Goal: Information Seeking & Learning: Find specific fact

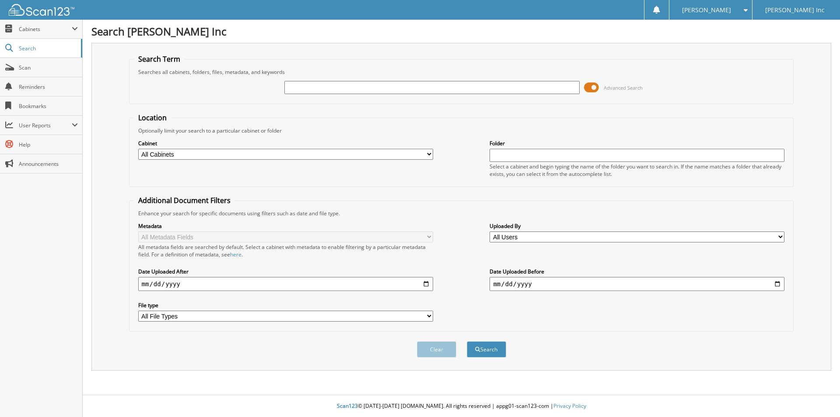
click at [371, 87] on input "text" at bounding box center [431, 87] width 295 height 13
type input "[PERSON_NAME]"
click at [467, 341] on button "Search" at bounding box center [486, 349] width 39 height 16
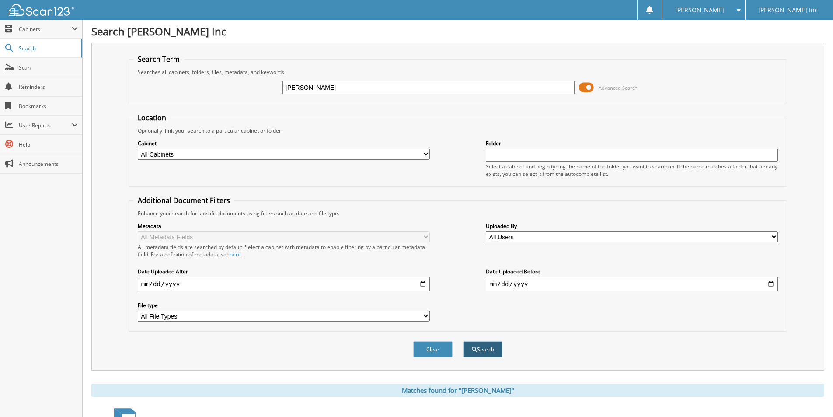
click at [481, 349] on button "Search" at bounding box center [482, 349] width 39 height 16
click at [310, 84] on input "[PERSON_NAME]" at bounding box center [429, 87] width 292 height 13
type input "3"
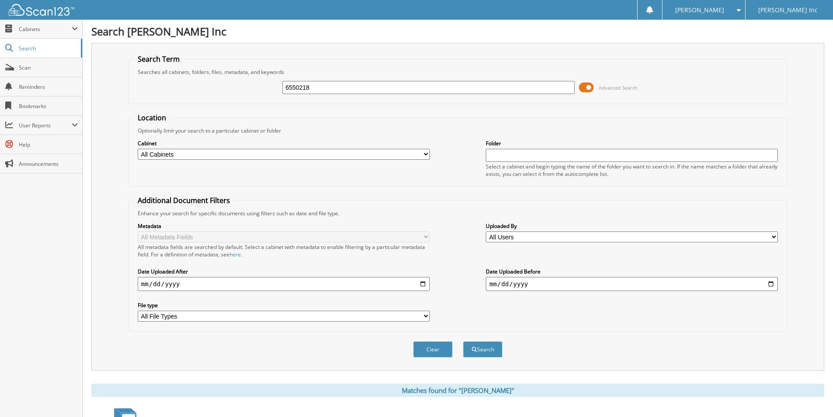
type input "6550218"
click at [463, 341] on button "Search" at bounding box center [482, 349] width 39 height 16
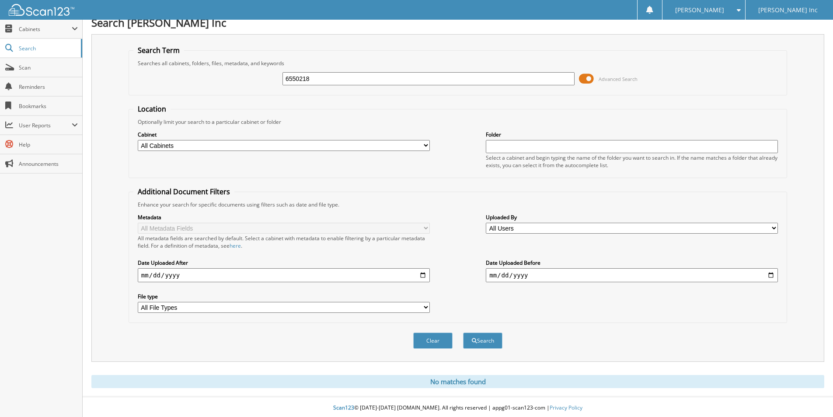
scroll to position [11, 0]
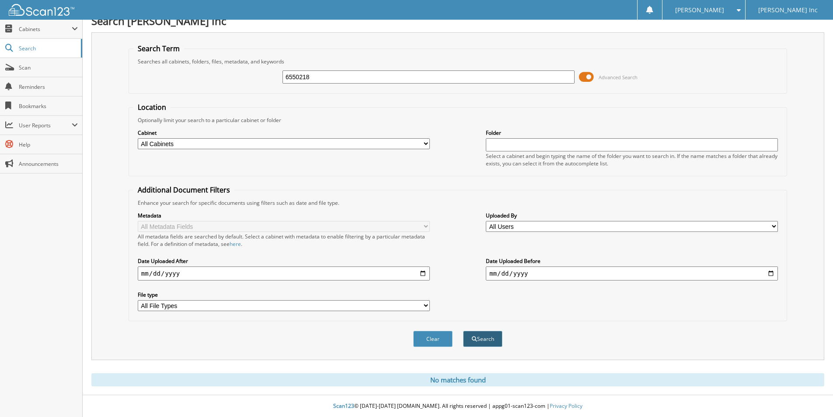
click at [492, 343] on button "Search" at bounding box center [482, 339] width 39 height 16
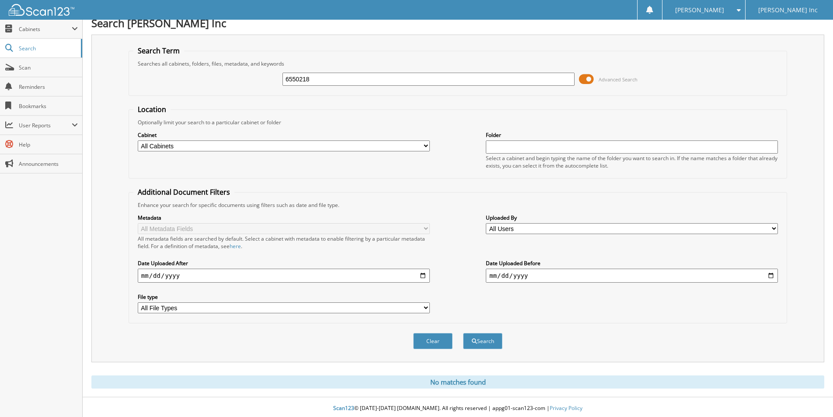
scroll to position [11, 0]
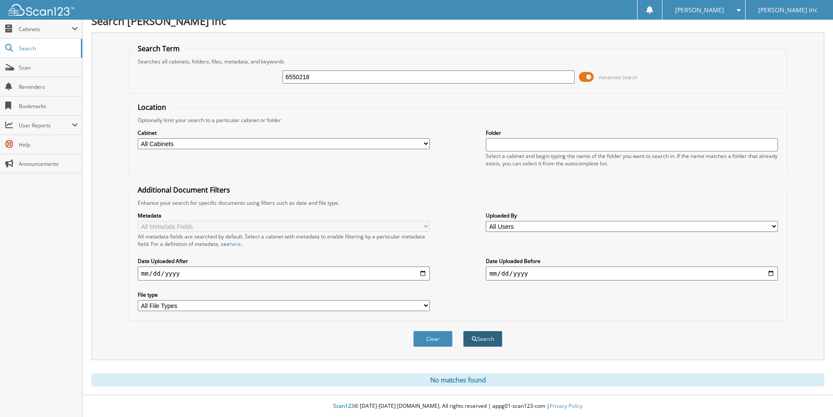
click at [475, 342] on button "Search" at bounding box center [482, 339] width 39 height 16
